Goal: Find specific page/section

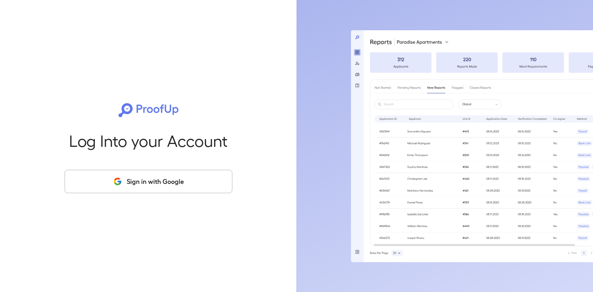
click at [154, 182] on button "Sign in with Google" at bounding box center [149, 181] width 168 height 23
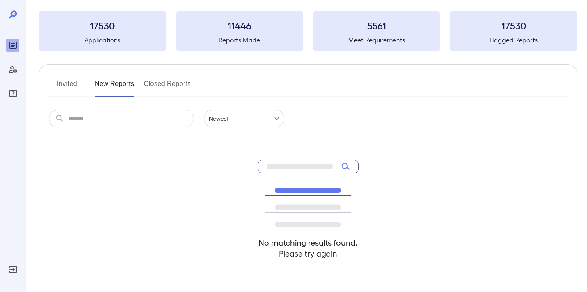
scroll to position [60, 0]
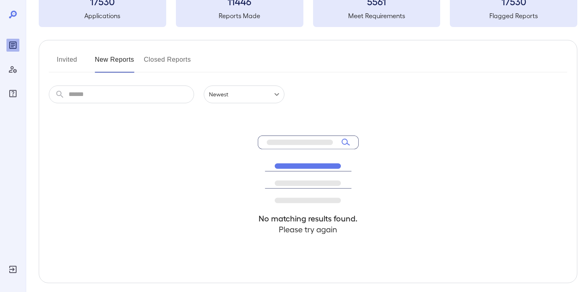
click at [121, 68] on button "New Reports" at bounding box center [115, 62] width 40 height 19
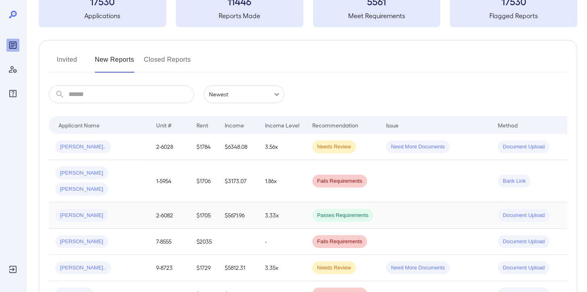
click at [325, 212] on span "Passes Requirements" at bounding box center [342, 216] width 61 height 8
